Goal: Information Seeking & Learning: Learn about a topic

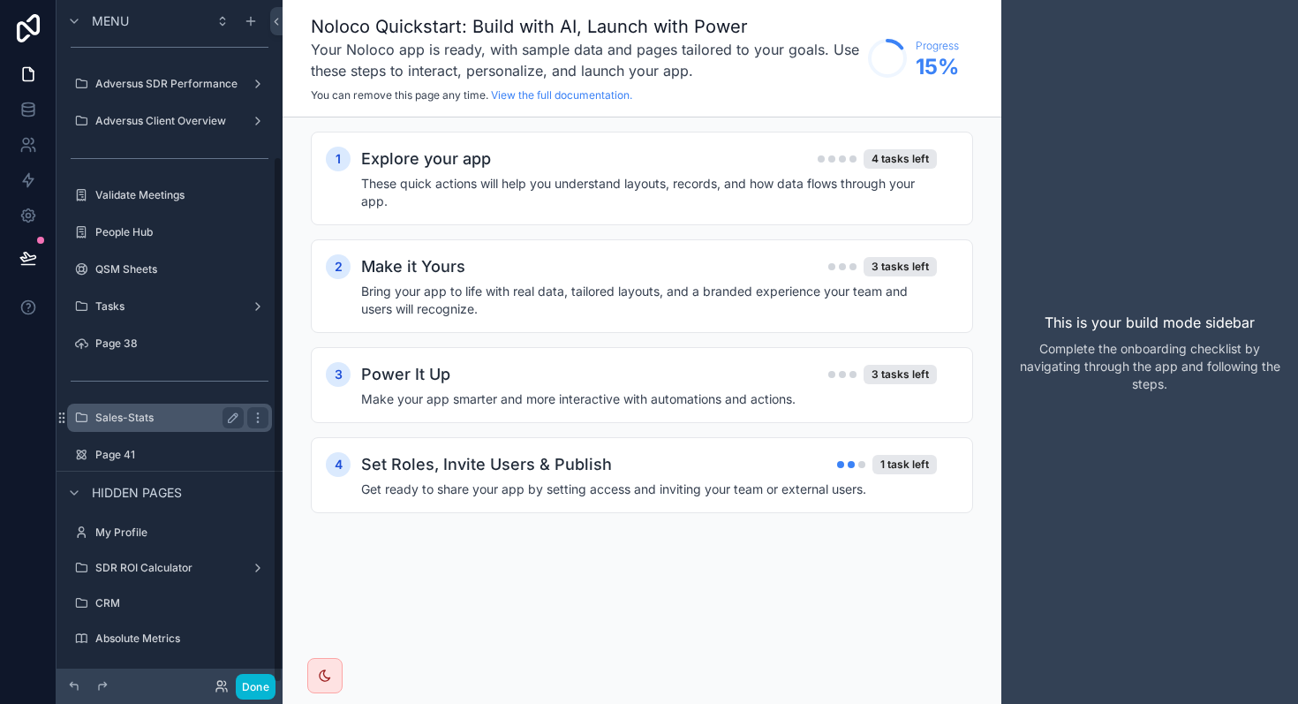
click at [138, 423] on label "Sales-Stats" at bounding box center [165, 418] width 141 height 14
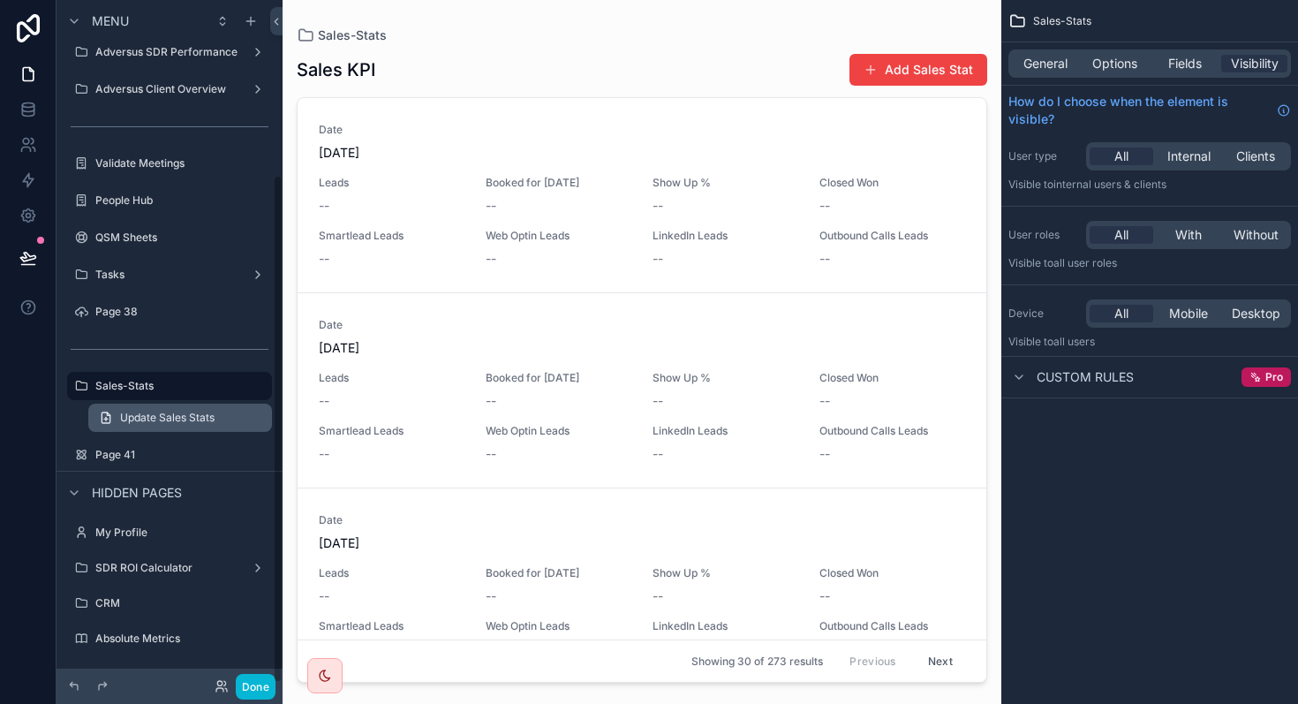
click at [167, 419] on span "Update Sales Stats" at bounding box center [167, 418] width 94 height 14
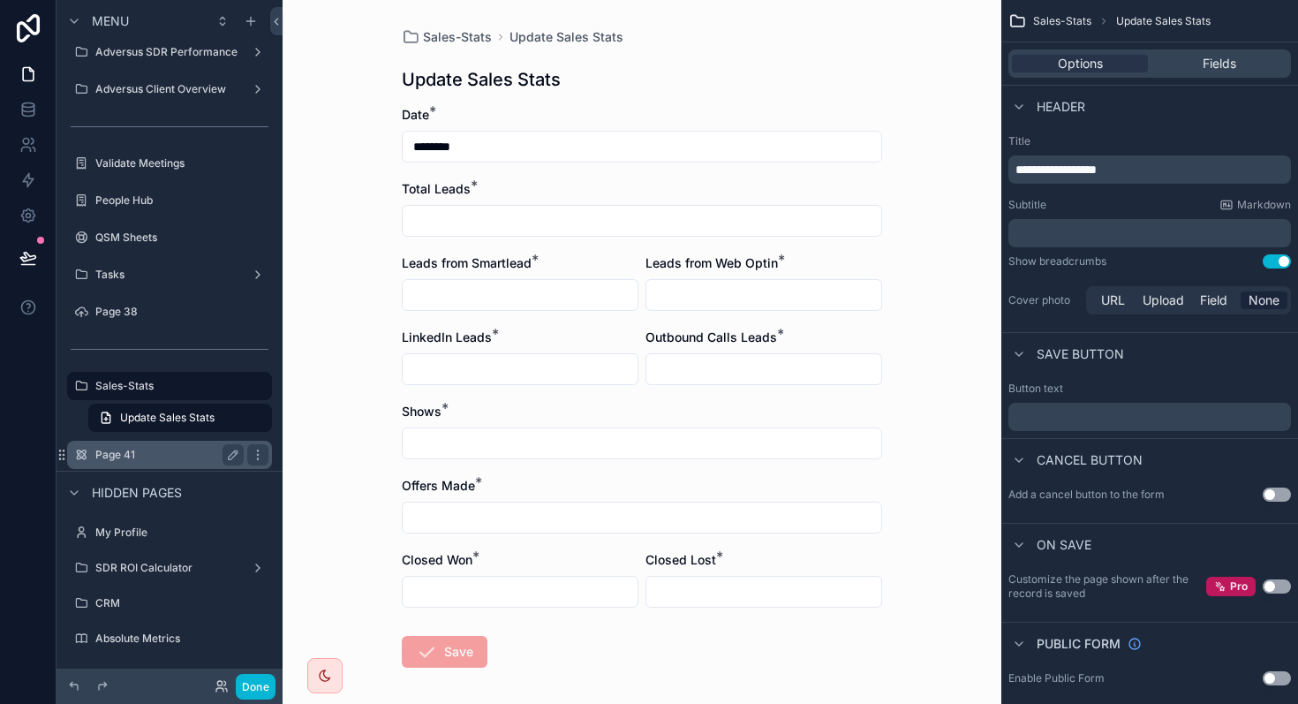
click at [127, 451] on label "Page 41" at bounding box center [165, 455] width 141 height 14
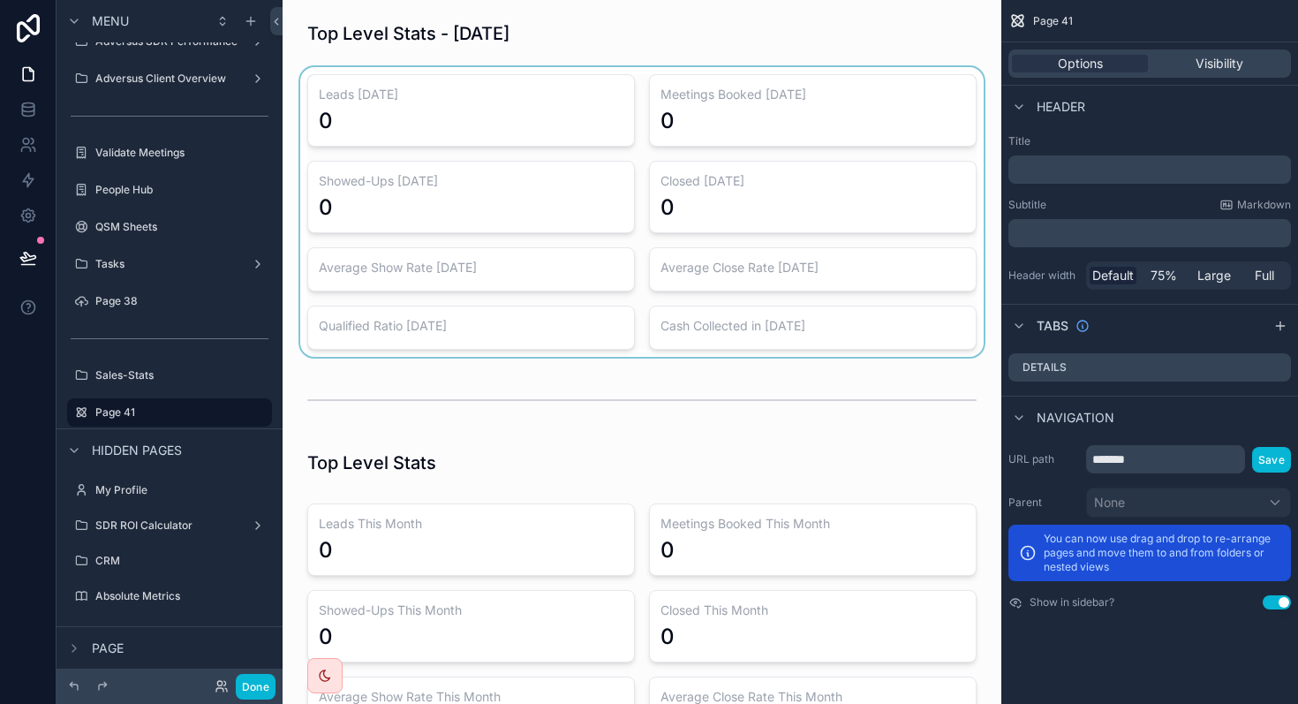
click at [549, 105] on div "scrollable content" at bounding box center [642, 212] width 690 height 290
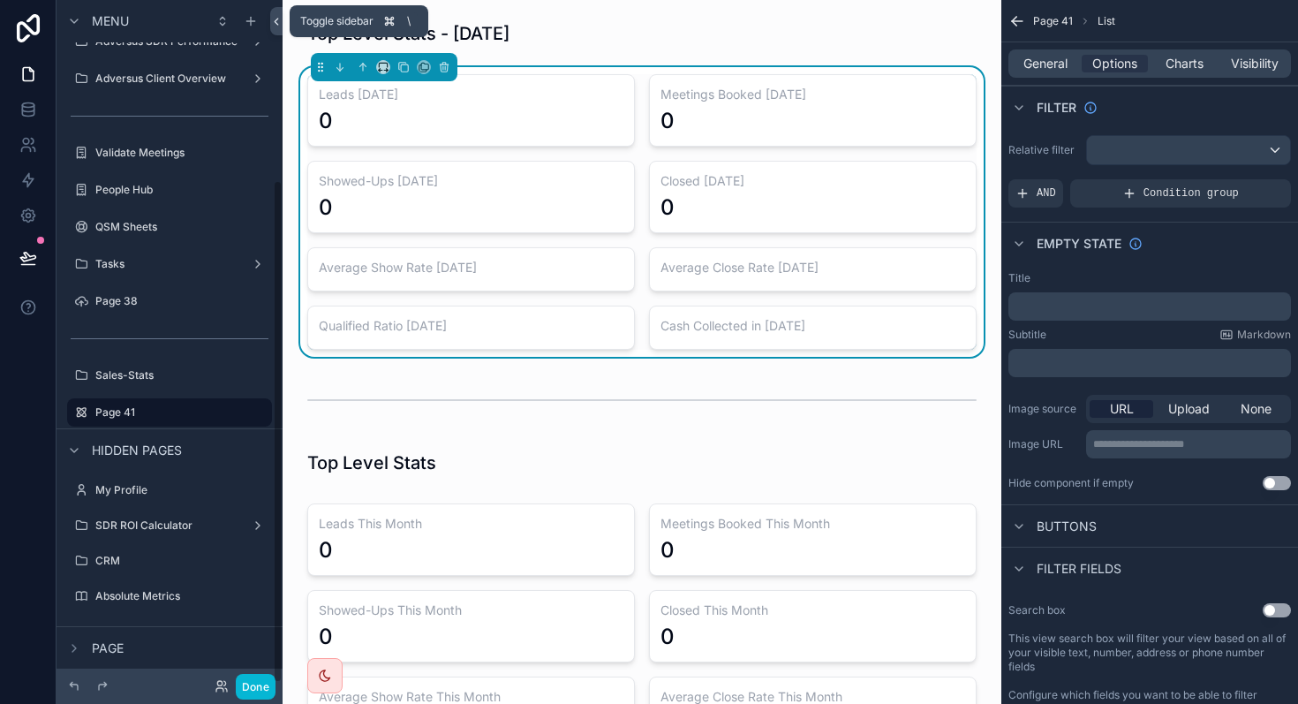
click at [275, 23] on icon at bounding box center [276, 21] width 12 height 13
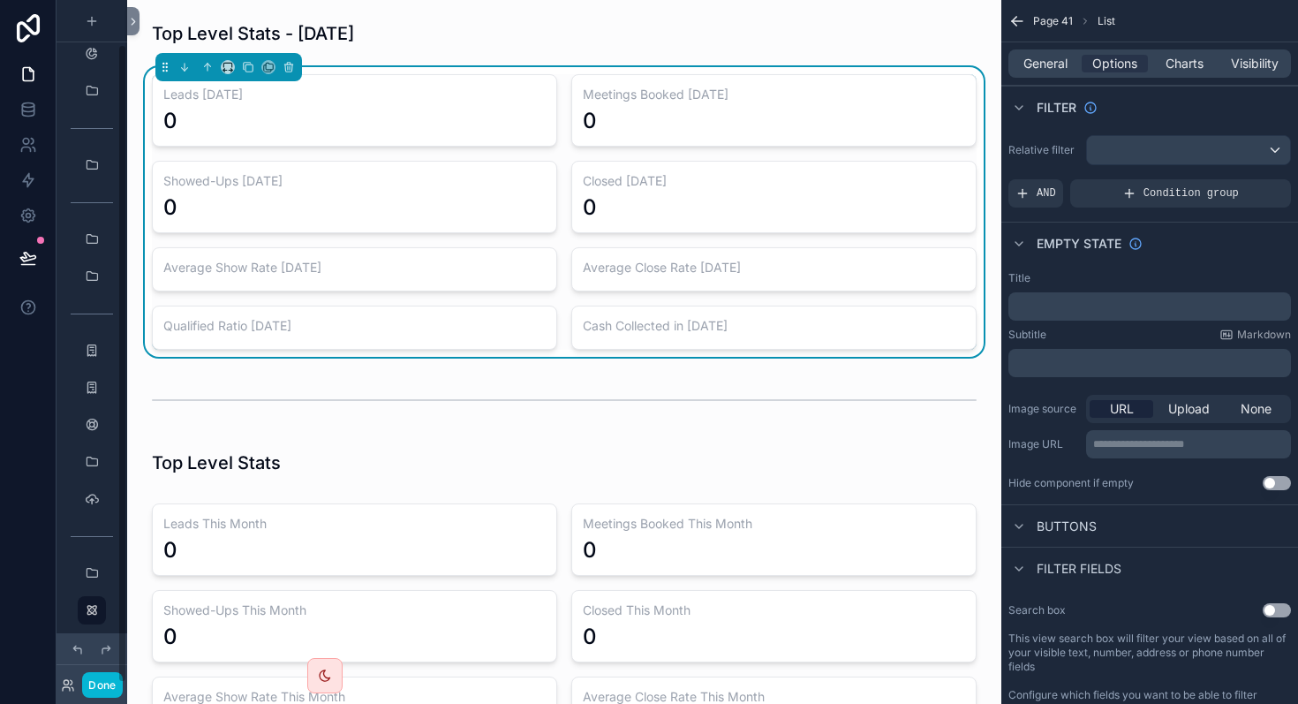
scroll to position [47, 0]
click at [328, 673] on icon "scrollable content" at bounding box center [325, 675] width 14 height 14
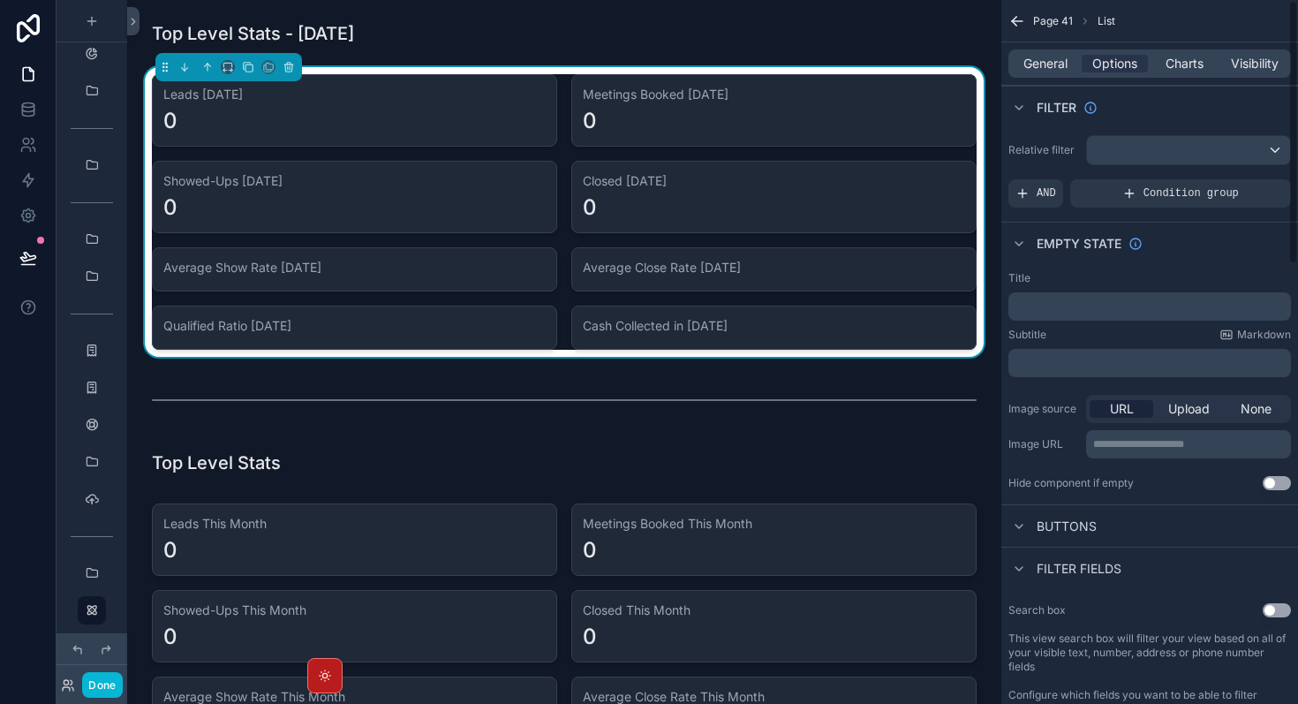
click at [1019, 23] on icon "scrollable content" at bounding box center [1017, 21] width 18 height 18
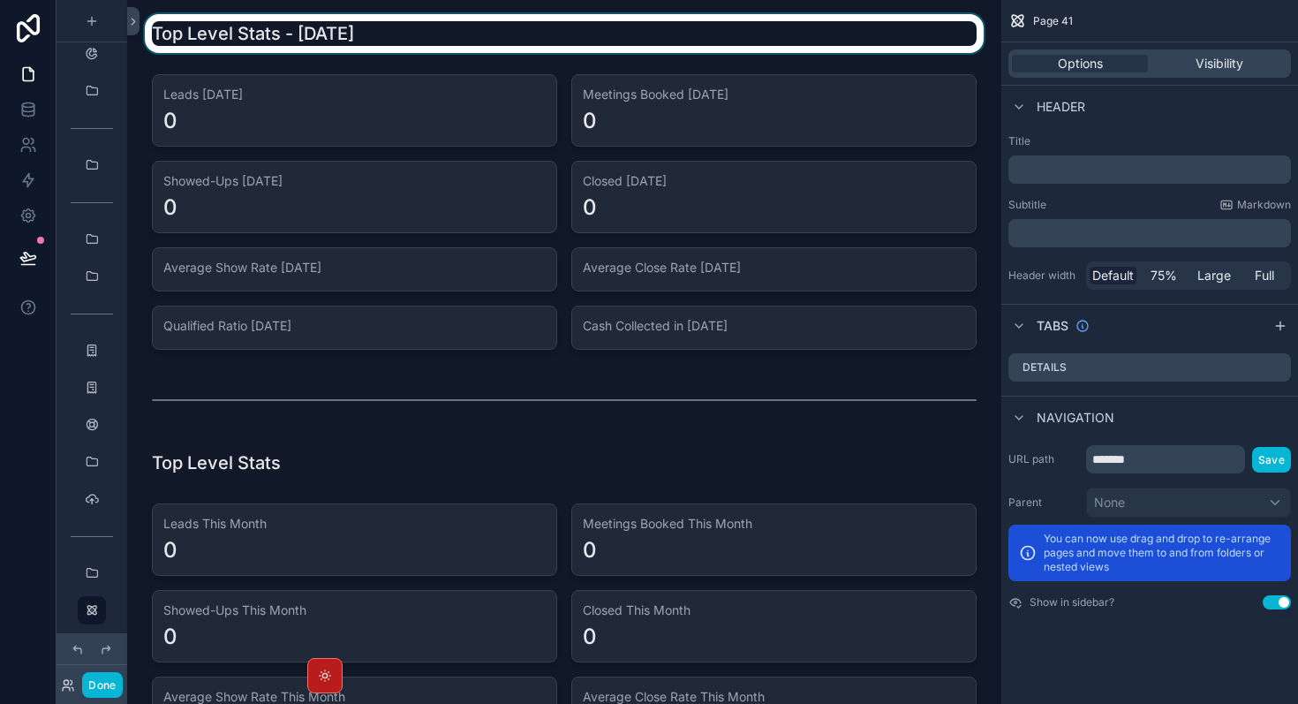
click at [907, 33] on div "scrollable content" at bounding box center [564, 33] width 846 height 39
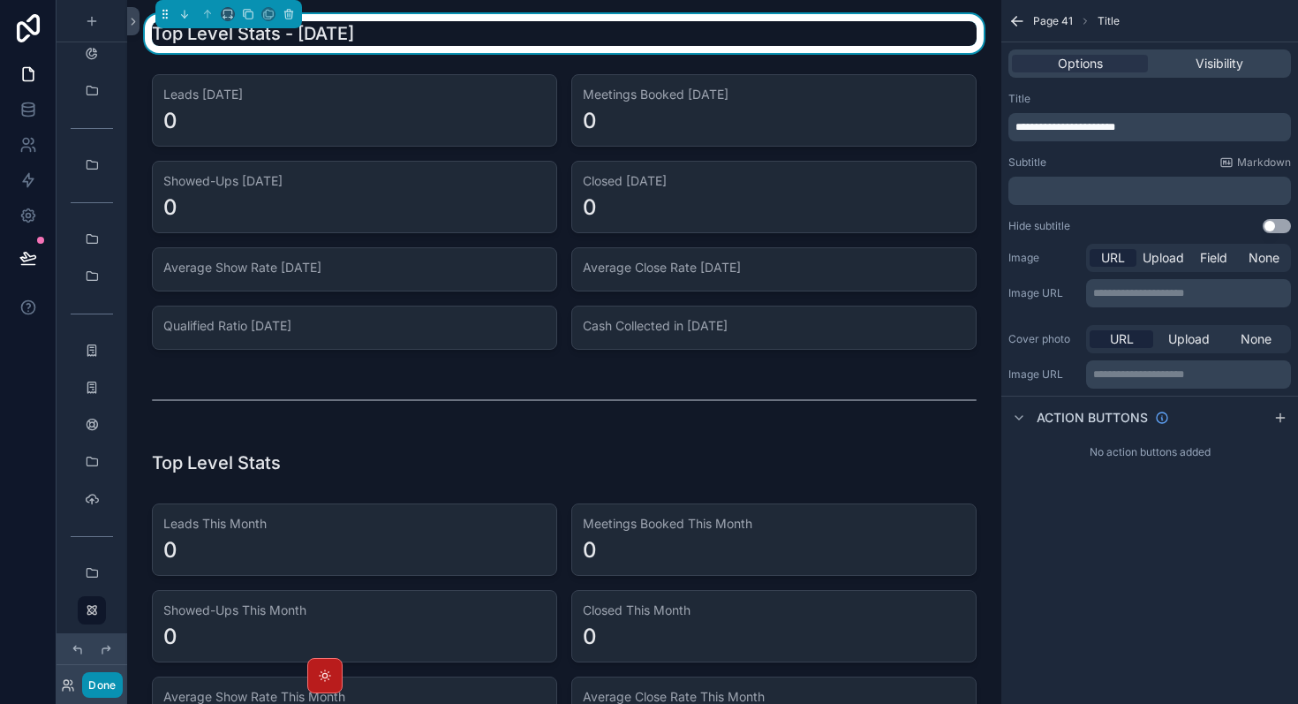
click at [99, 685] on button "Done" at bounding box center [102, 685] width 40 height 26
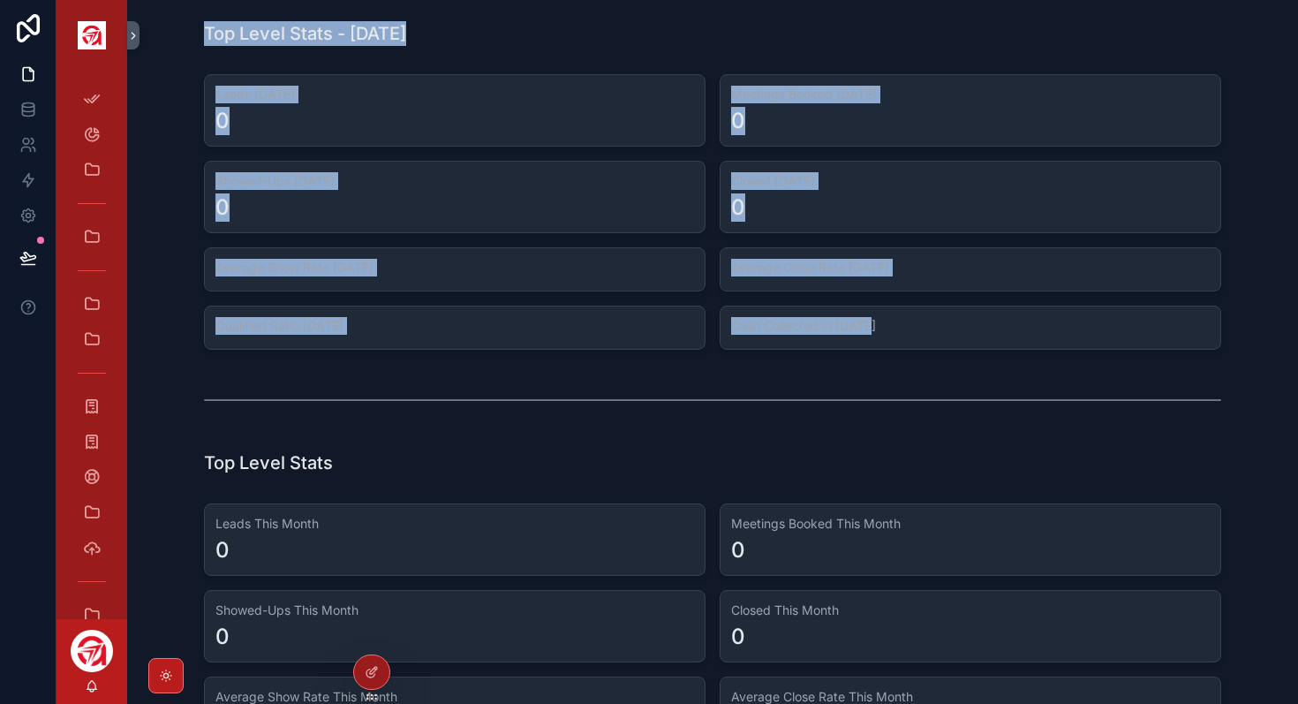
drag, startPoint x: 200, startPoint y: 34, endPoint x: 1119, endPoint y: 334, distance: 966.7
copy div "Top Level Stats - [DATE] Leads [DATE] 0 Meetings Booked [DATE] 0 Showed-Ups [DA…"
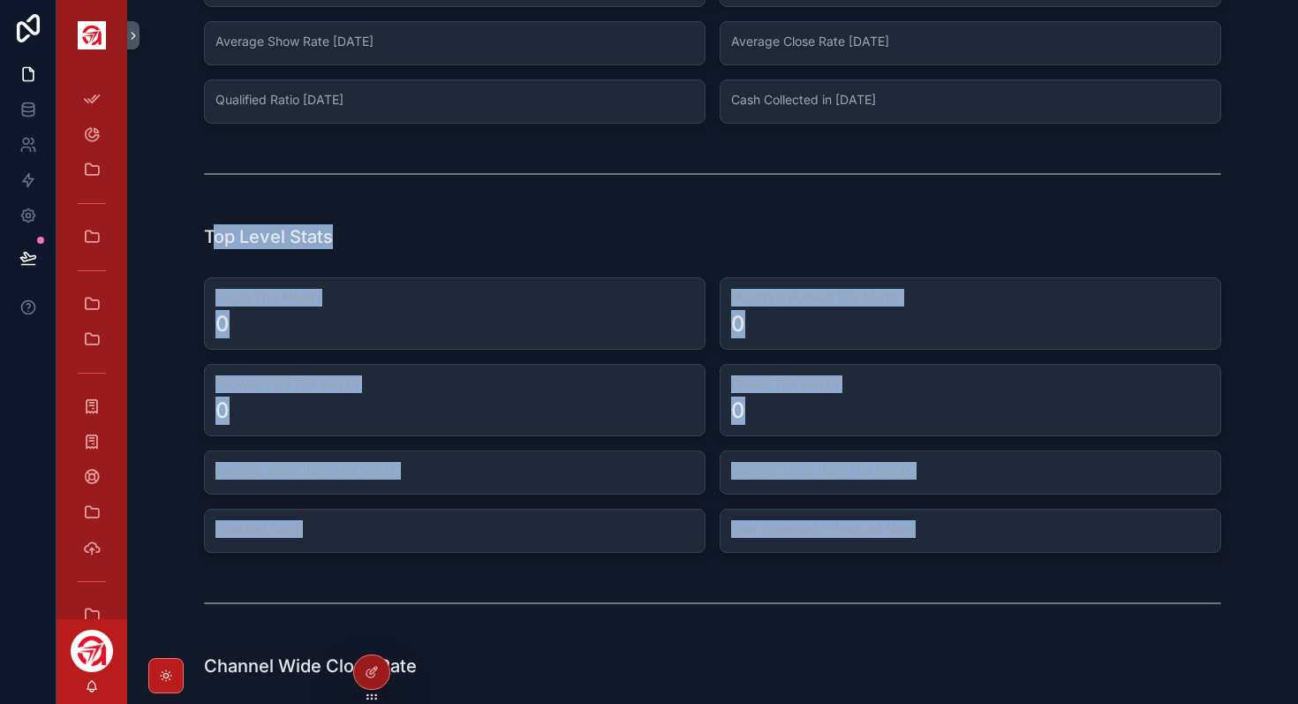
drag, startPoint x: 211, startPoint y: 230, endPoint x: 930, endPoint y: 529, distance: 778.2
click at [934, 529] on div "Top Level Stats - [DATE] Leads [DATE] 0 Meetings Booked [DATE] 0 Showed-Ups [DA…" at bounding box center [712, 642] width 1171 height 1736
copy div "op Level Stats Leads This Month 0 Meetings Booked This Month 0 Showed-Ups This …"
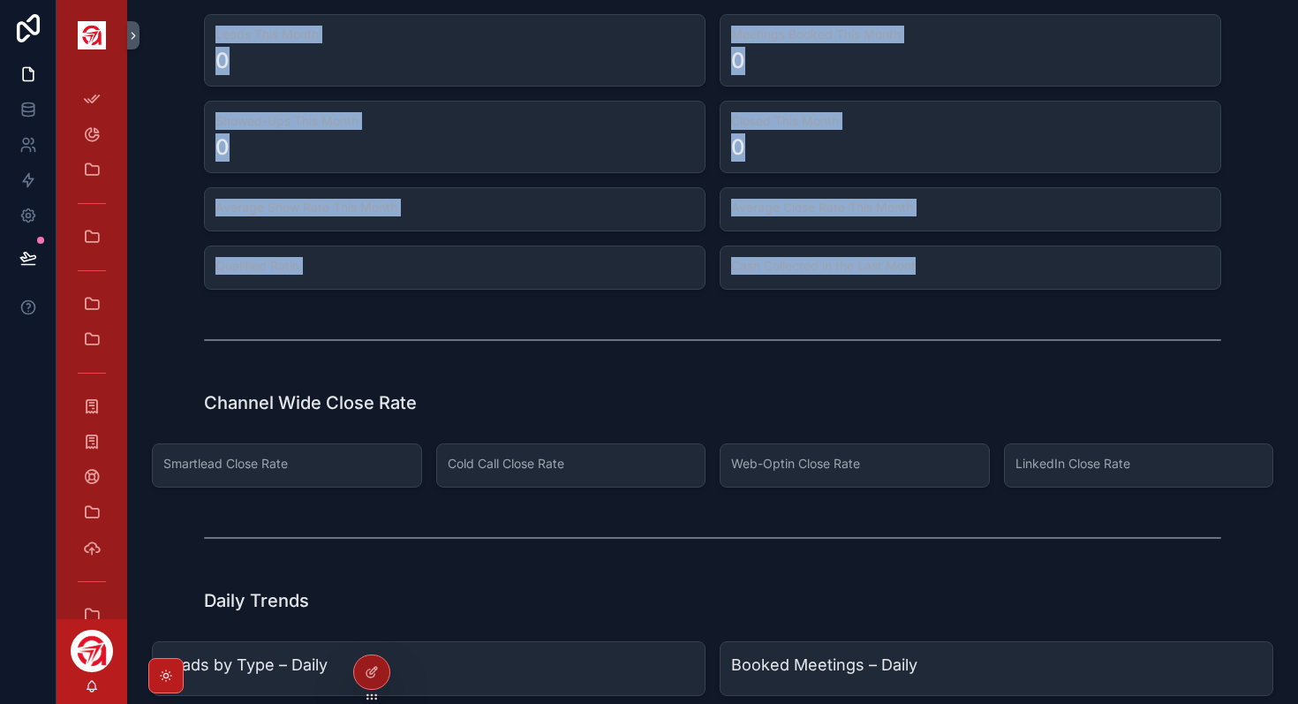
scroll to position [510, 0]
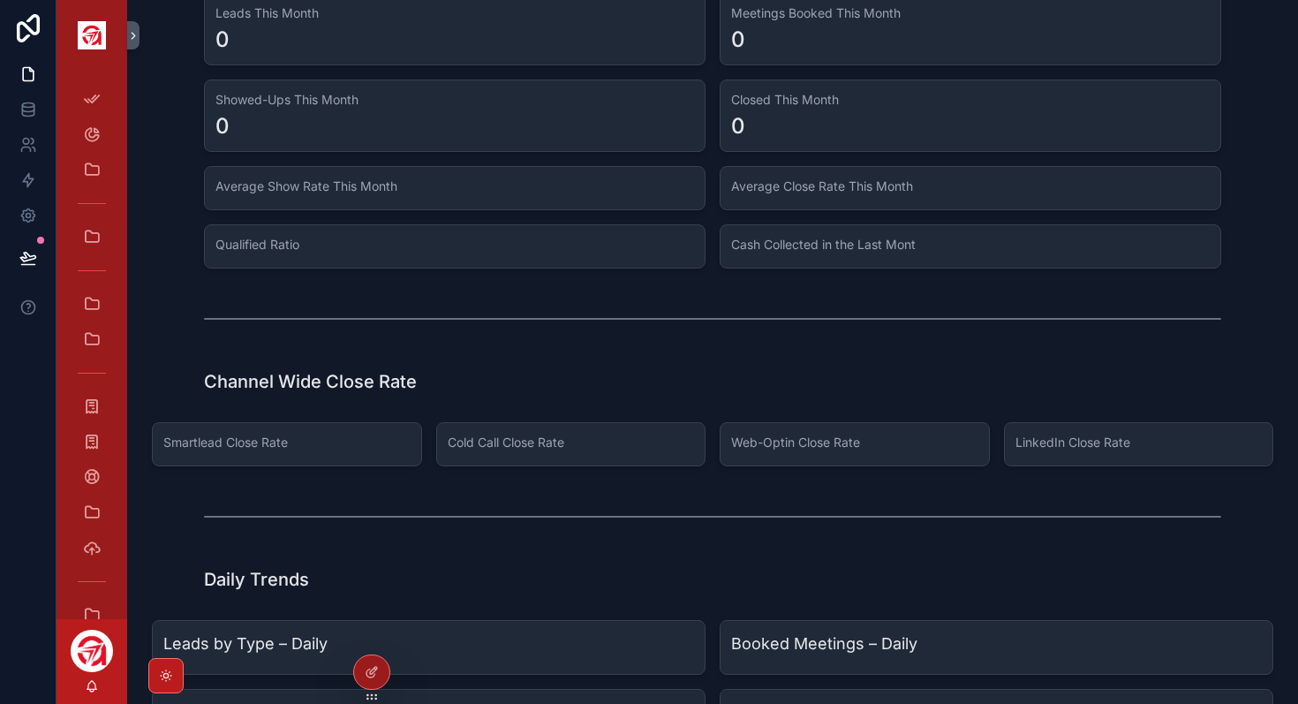
click at [223, 380] on h1 "Channel Wide Close Rate" at bounding box center [310, 381] width 213 height 25
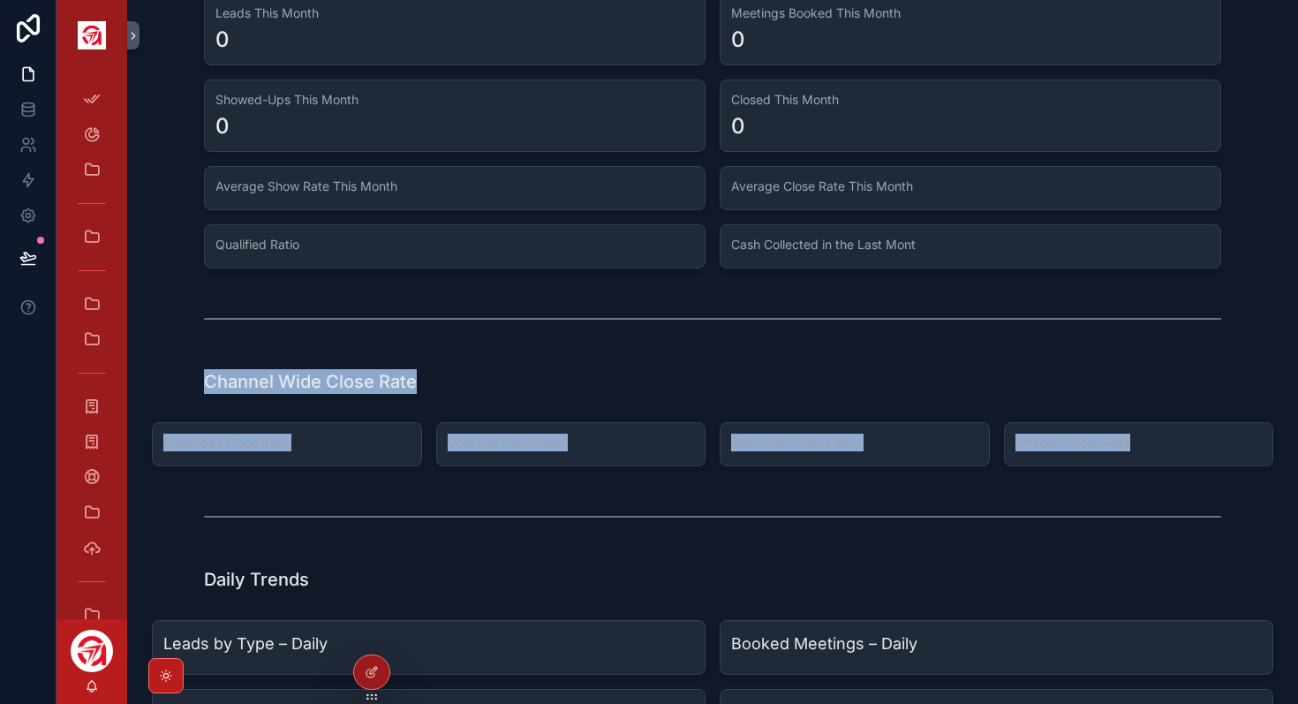
drag, startPoint x: 205, startPoint y: 381, endPoint x: 1249, endPoint y: 461, distance: 1046.7
click at [1249, 461] on div "Top Level Stats - [DATE] Leads [DATE] 0 Meetings Booked [DATE] 0 Showed-Ups [DA…" at bounding box center [712, 358] width 1171 height 1736
copy div "Channel Wide Close Rate Smartlead Close Rate Cold Call Close Rate Web-Optin Clo…"
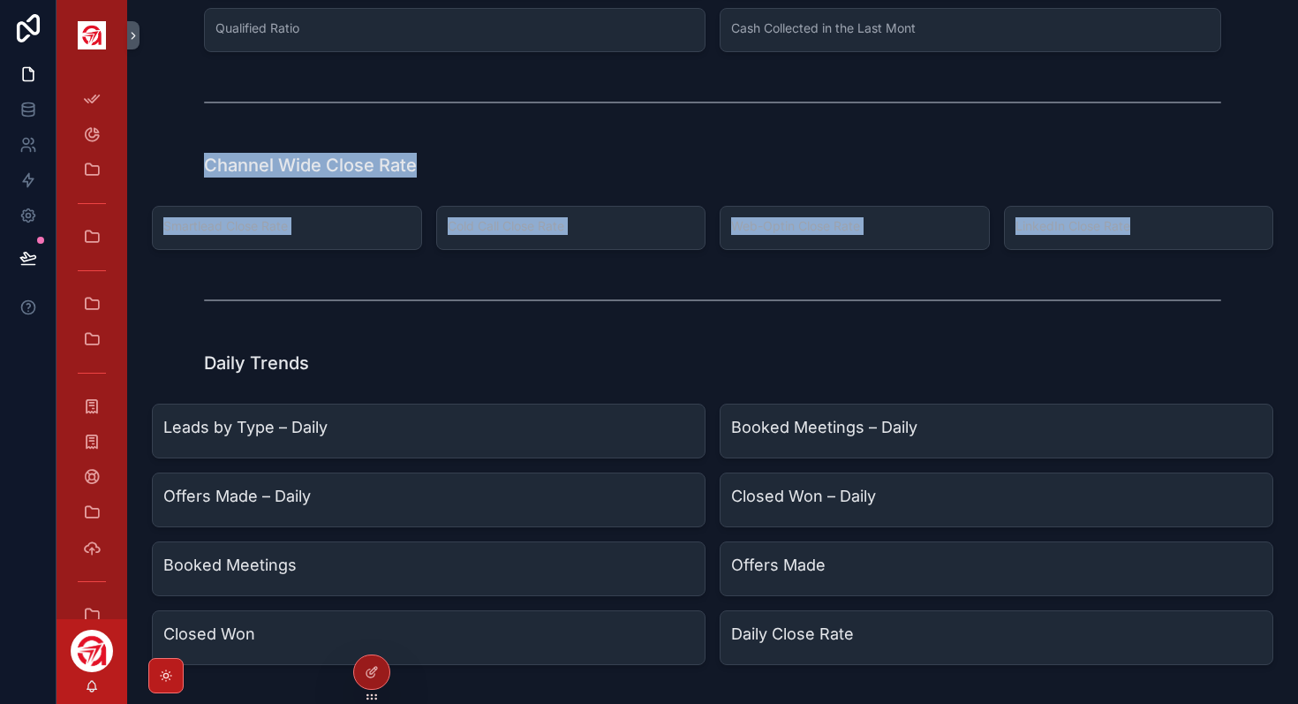
scroll to position [562, 0]
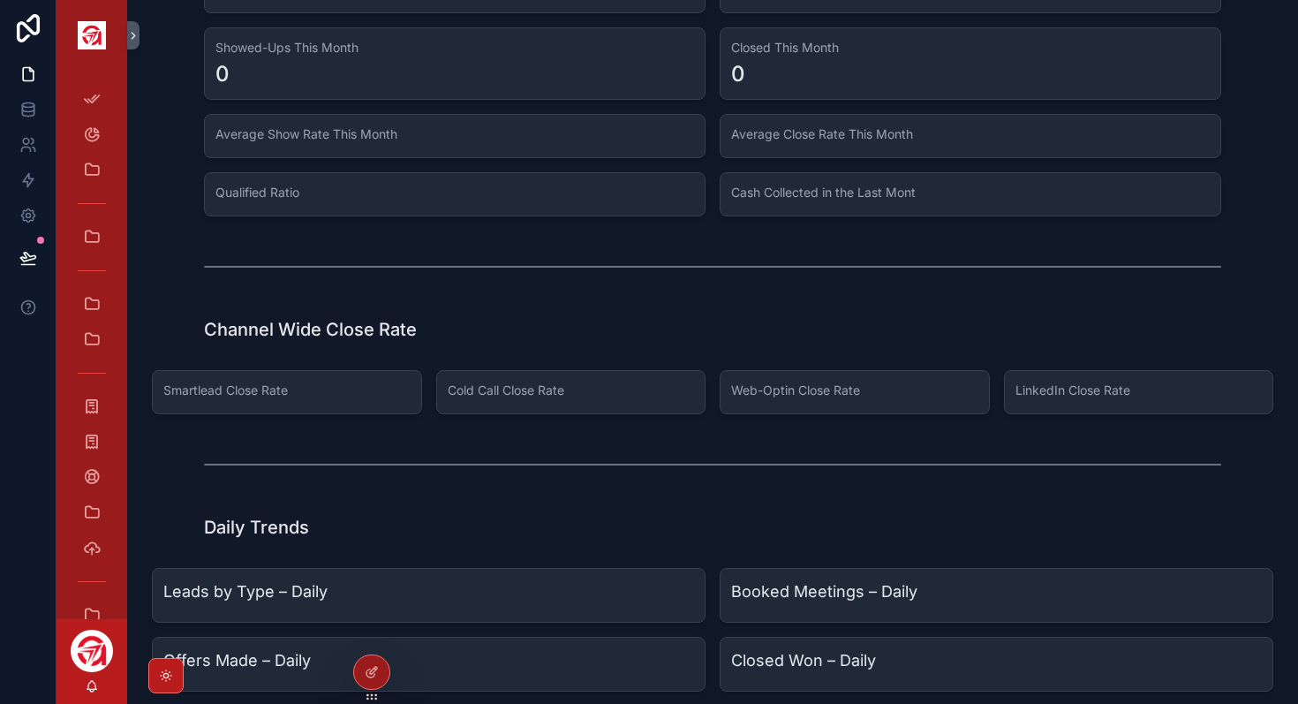
click at [501, 331] on div "Channel Wide Close Rate" at bounding box center [712, 329] width 1017 height 25
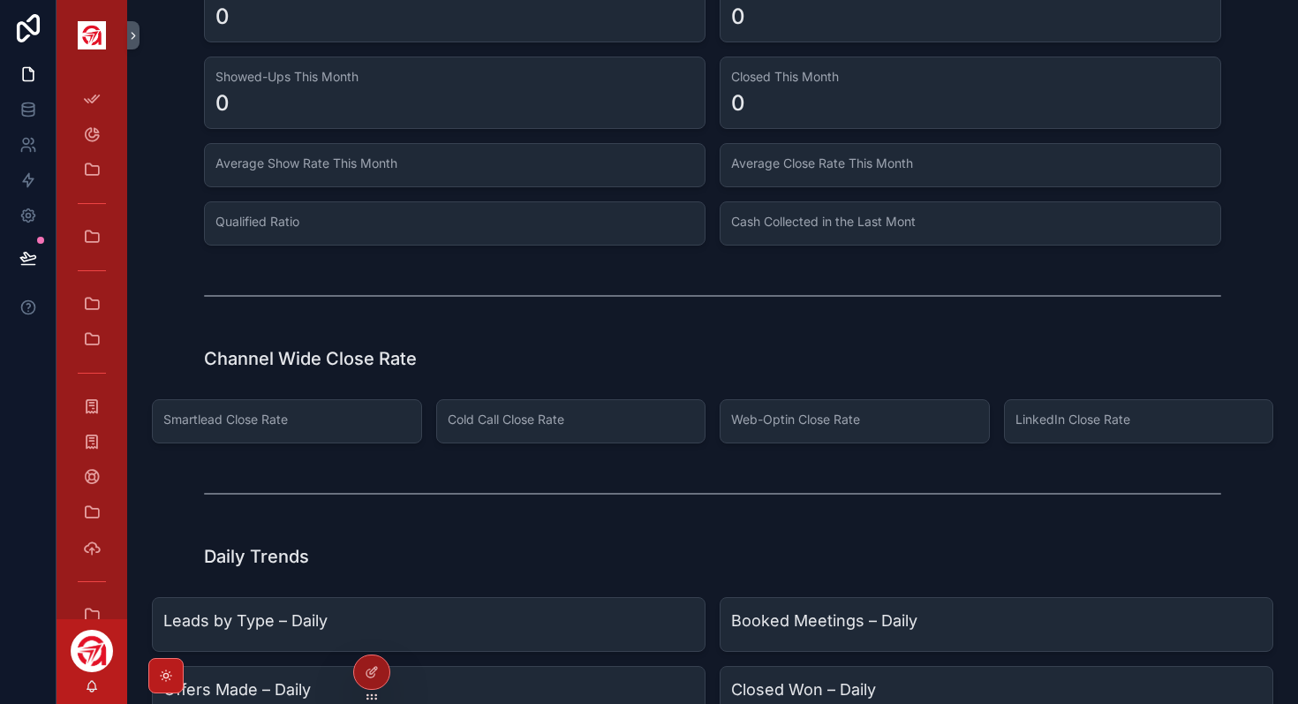
scroll to position [0, 0]
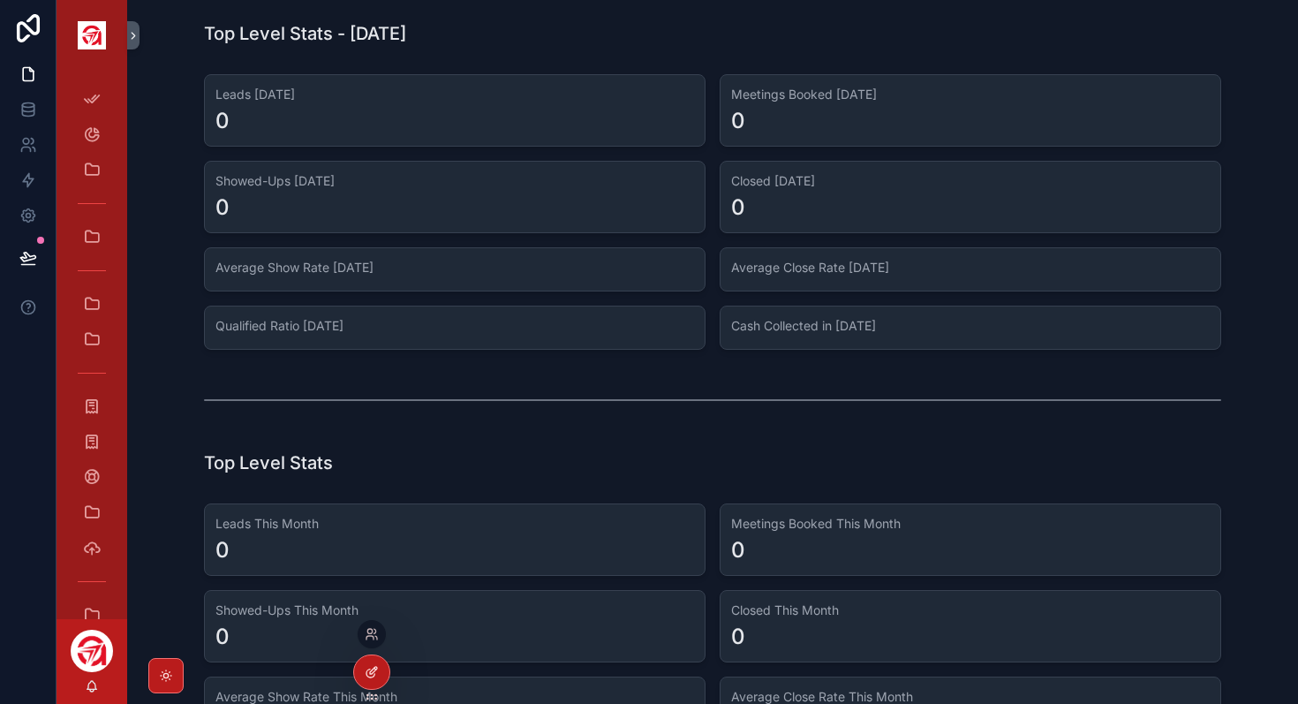
click at [366, 668] on icon at bounding box center [372, 672] width 14 height 14
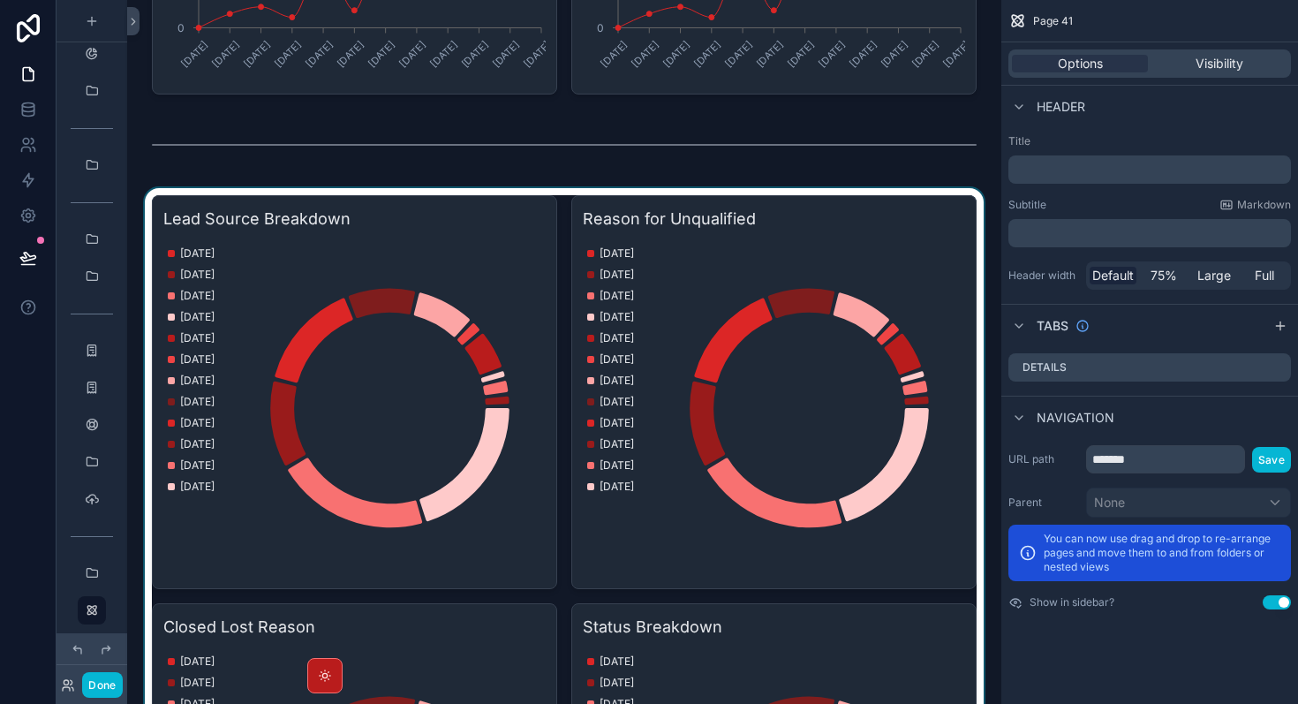
scroll to position [2631, 0]
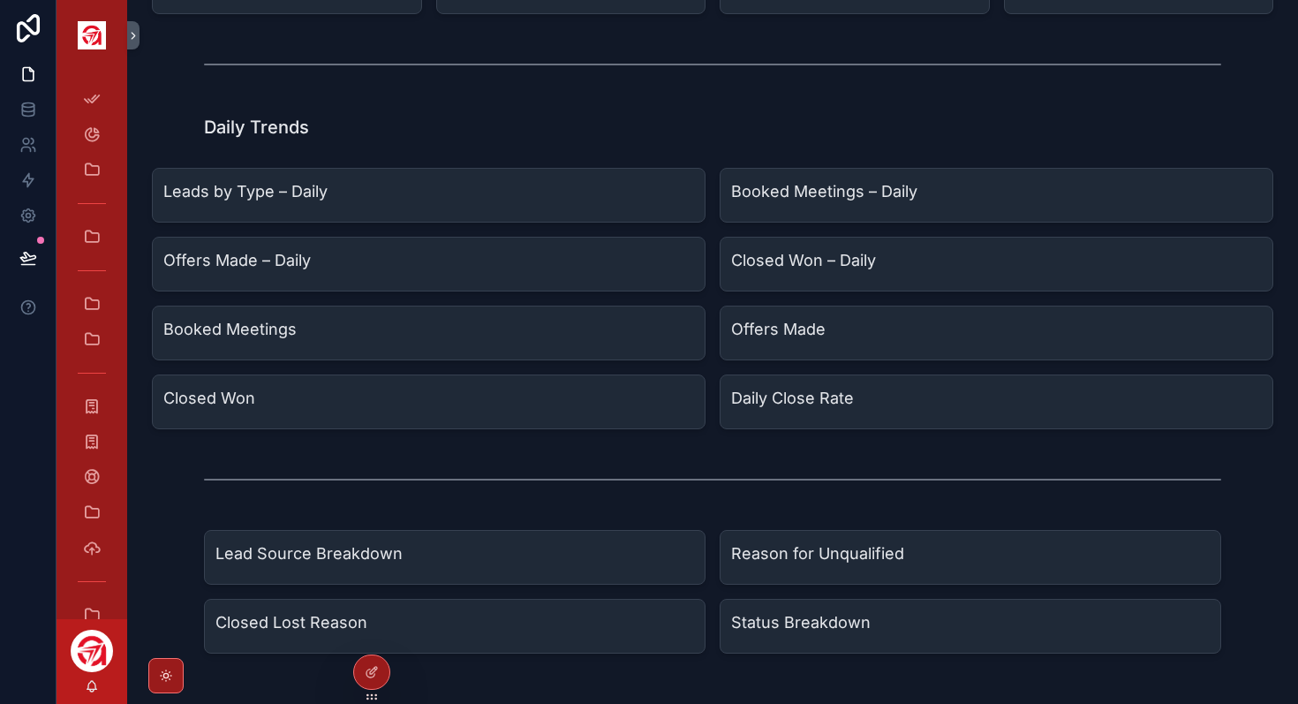
scroll to position [944, 0]
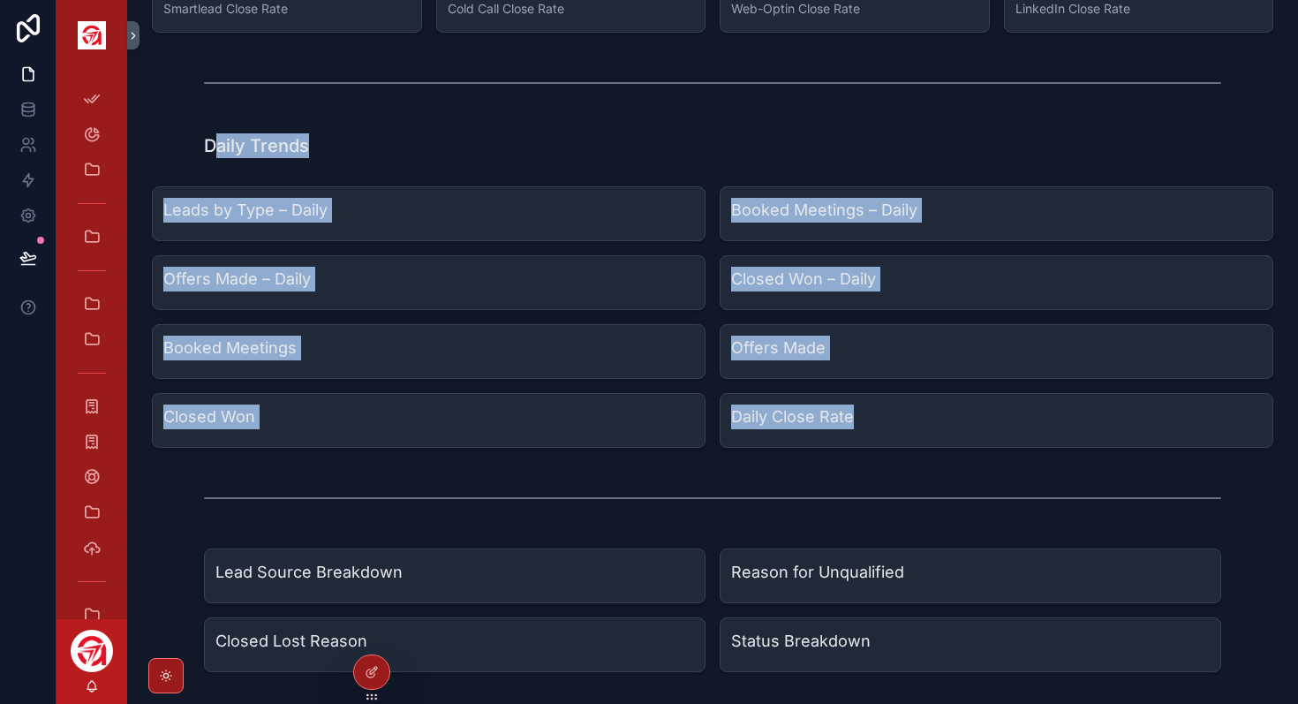
drag, startPoint x: 210, startPoint y: 140, endPoint x: 1263, endPoint y: 449, distance: 1096.9
copy div "aily Trends Leads by Type – Daily Booked Meetings – Daily Offers Made – Daily C…"
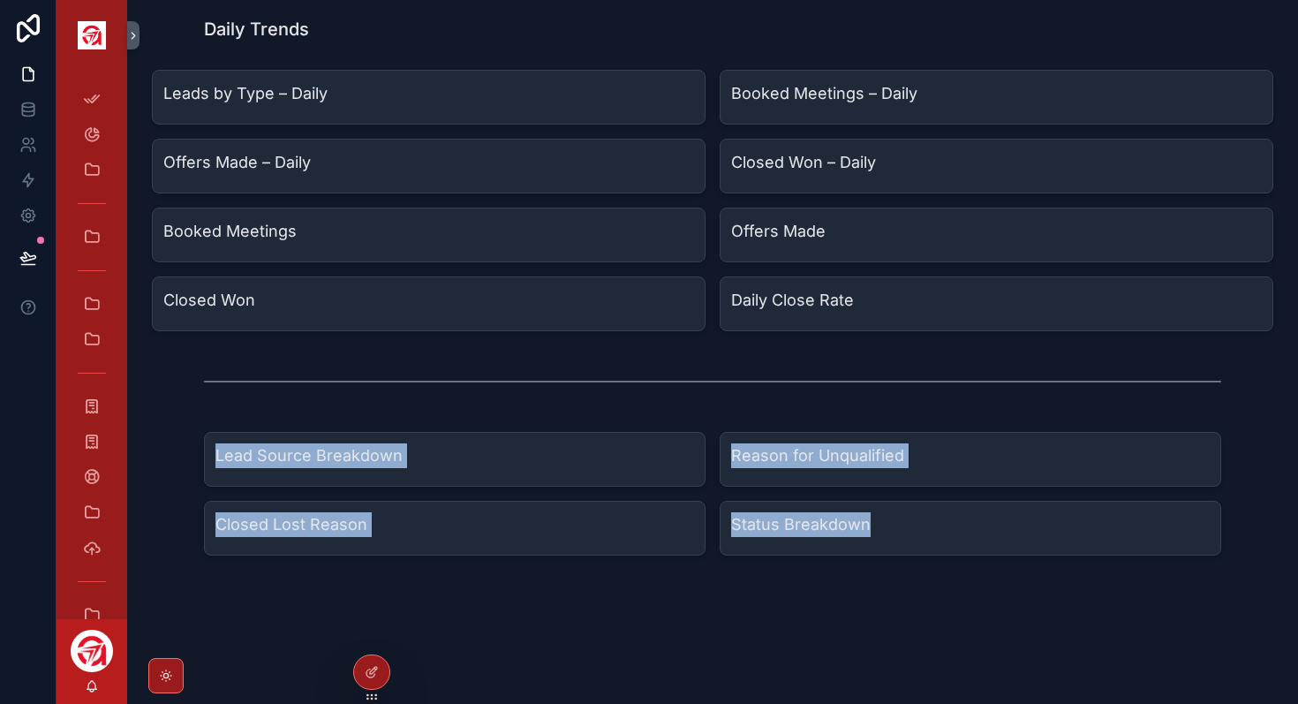
drag, startPoint x: 216, startPoint y: 448, endPoint x: 936, endPoint y: 531, distance: 724.4
click at [936, 531] on div "Lead Source Breakdown Reason for Unqualified Closed Lost Reason Status Breakdown" at bounding box center [712, 494] width 1017 height 124
copy div "Lead Source Breakdown Reason for Unqualified Closed Lost Reason Status Breakdown"
